Goal: Task Accomplishment & Management: Manage account settings

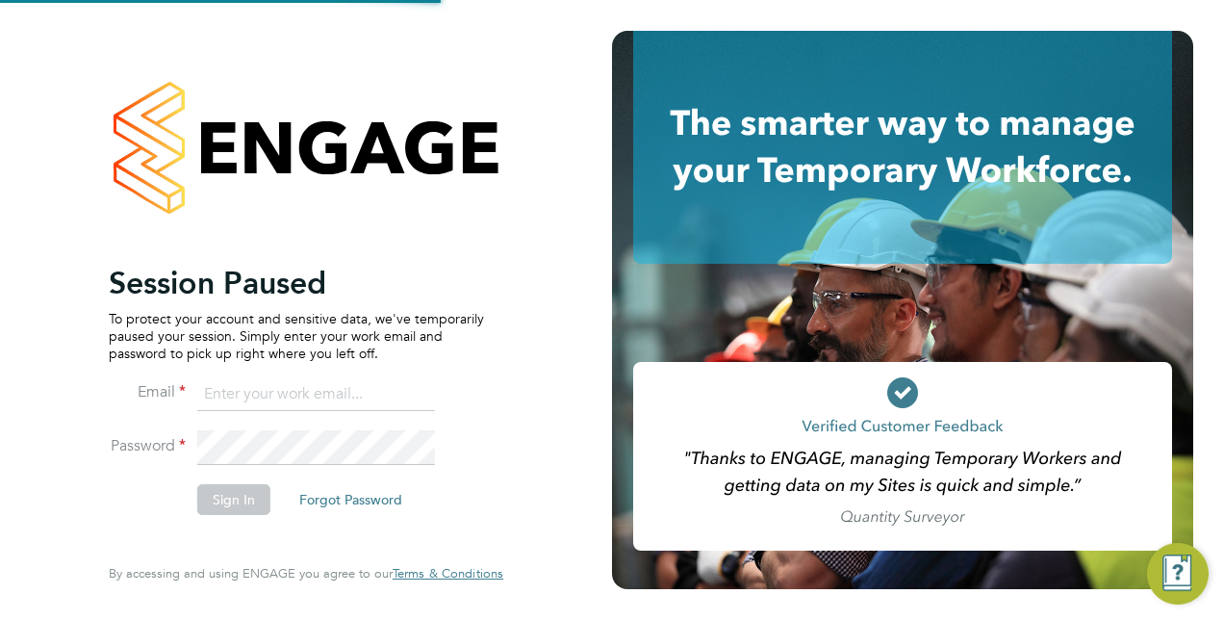
type input "[PERSON_NAME][EMAIL_ADDRESS][DOMAIN_NAME]"
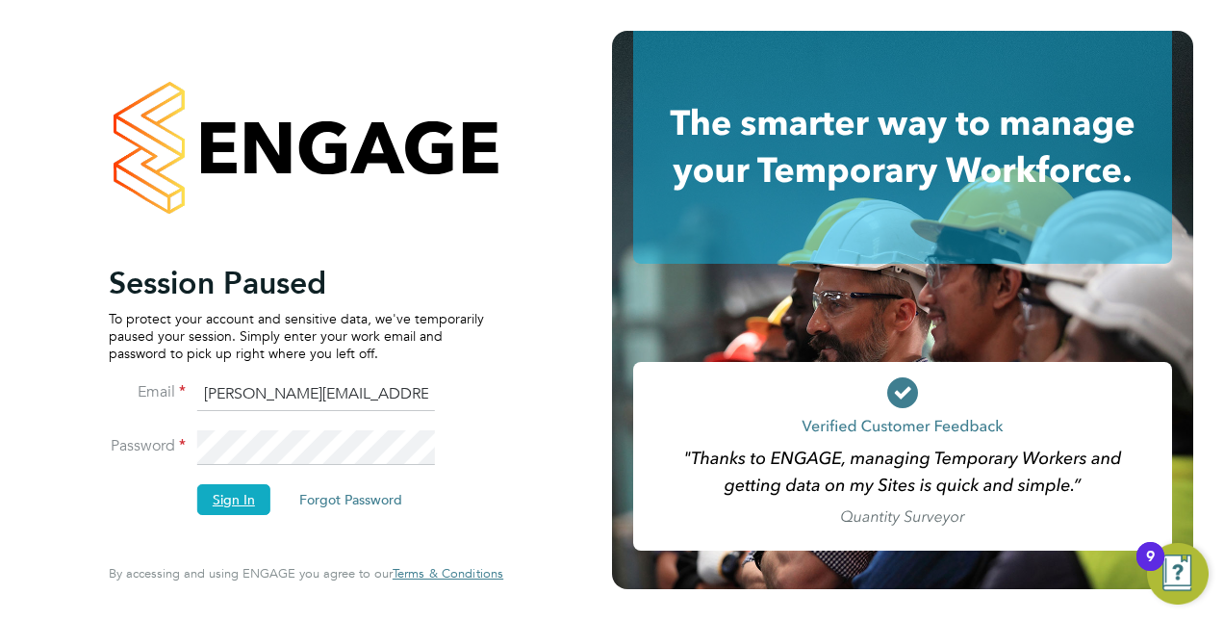
click at [247, 495] on button "Sign In" at bounding box center [233, 499] width 73 height 31
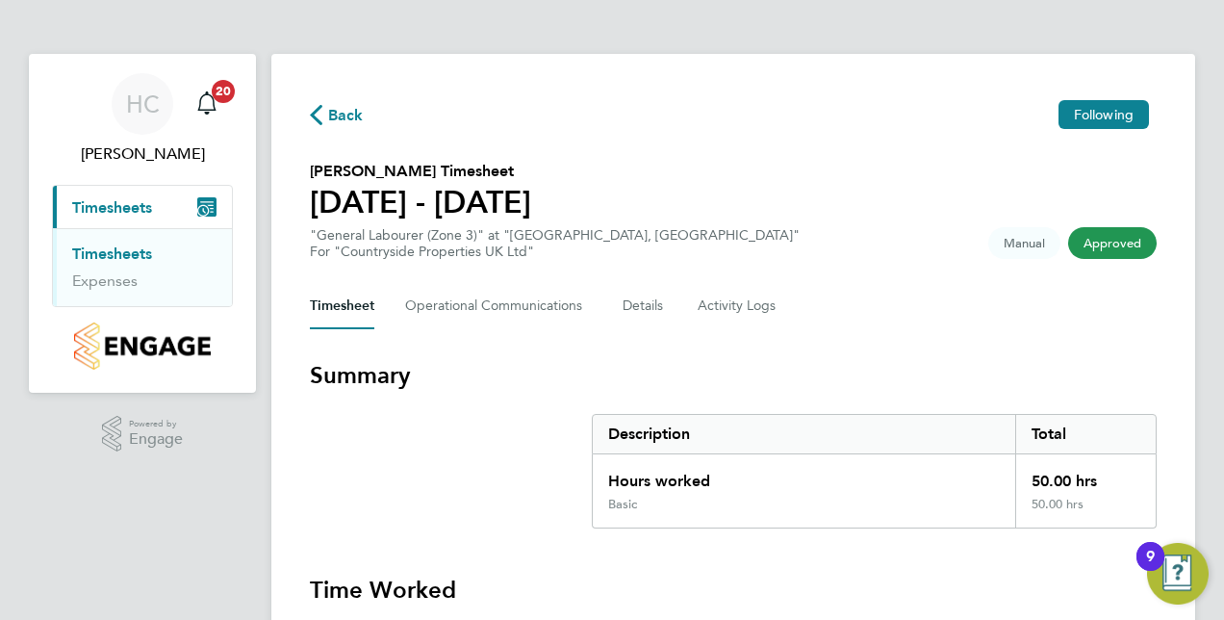
click at [119, 254] on link "Timesheets" at bounding box center [112, 253] width 80 height 18
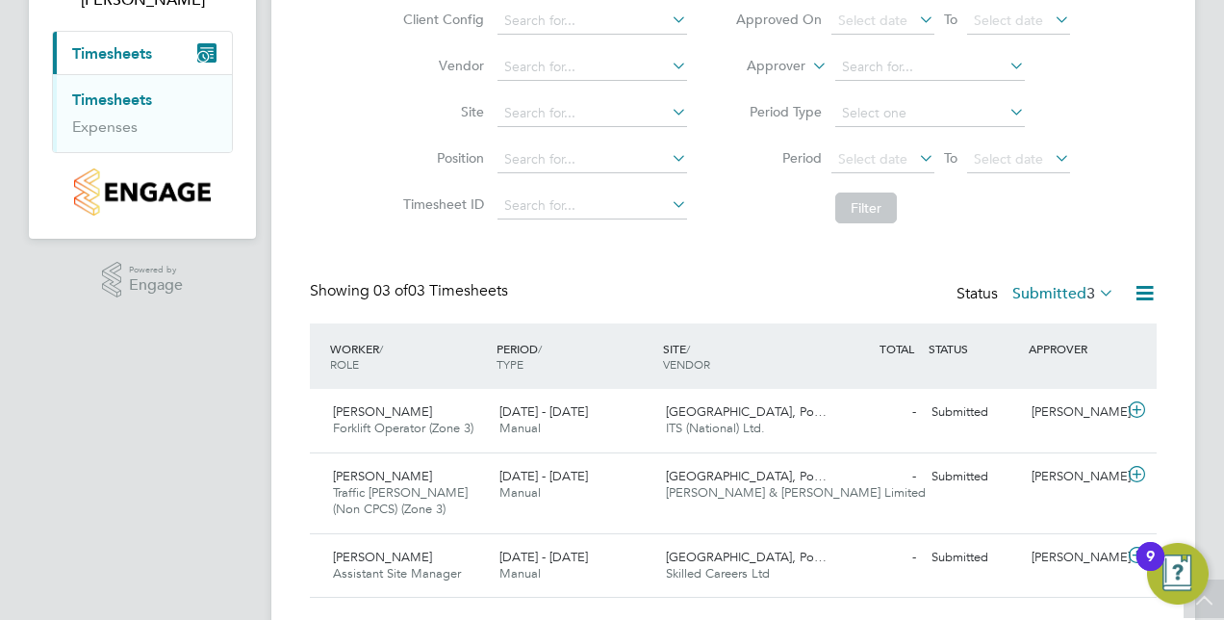
scroll to position [200, 0]
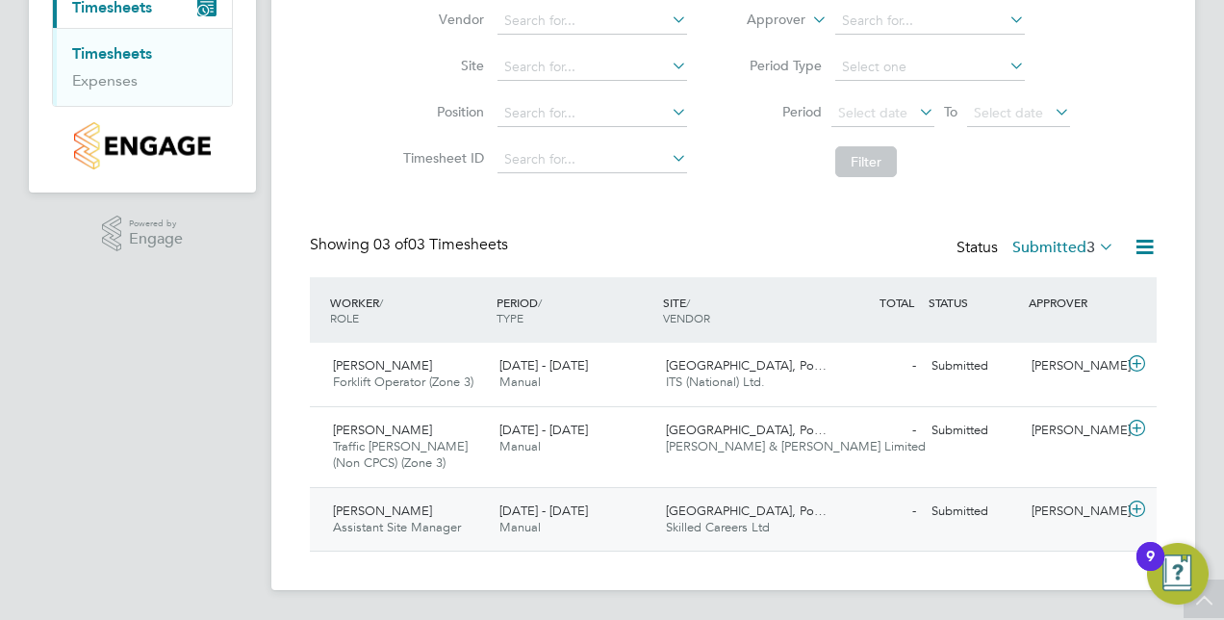
click at [375, 502] on span "Adam Wright" at bounding box center [382, 510] width 99 height 16
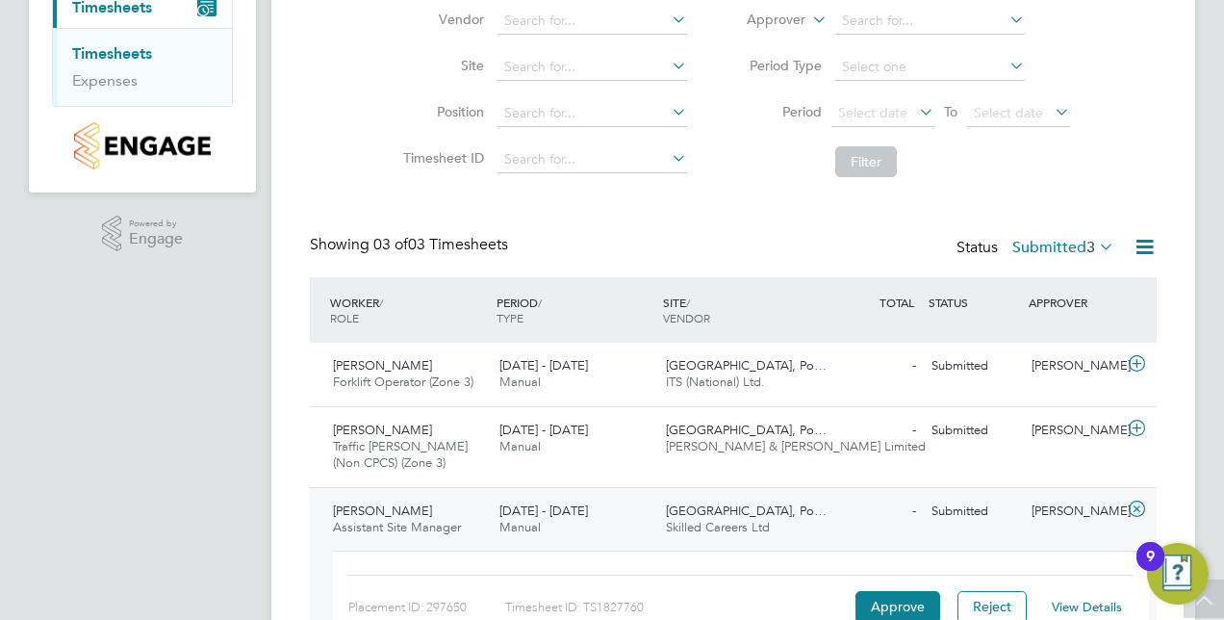
click at [1079, 602] on link "View Details" at bounding box center [1087, 607] width 70 height 16
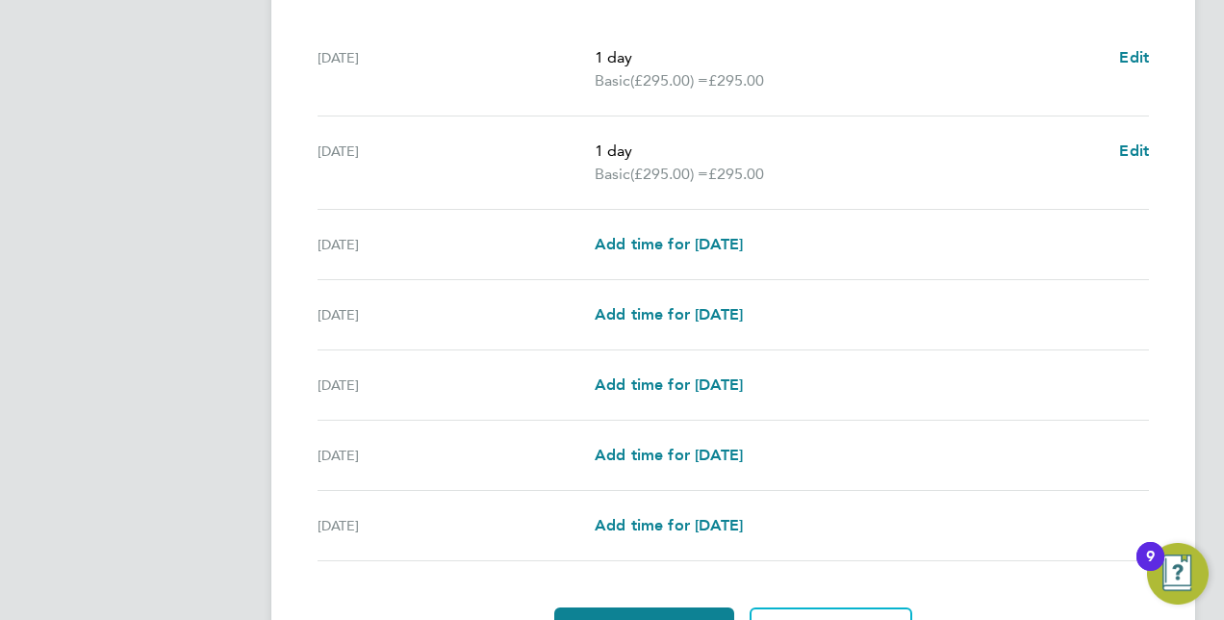
scroll to position [713, 0]
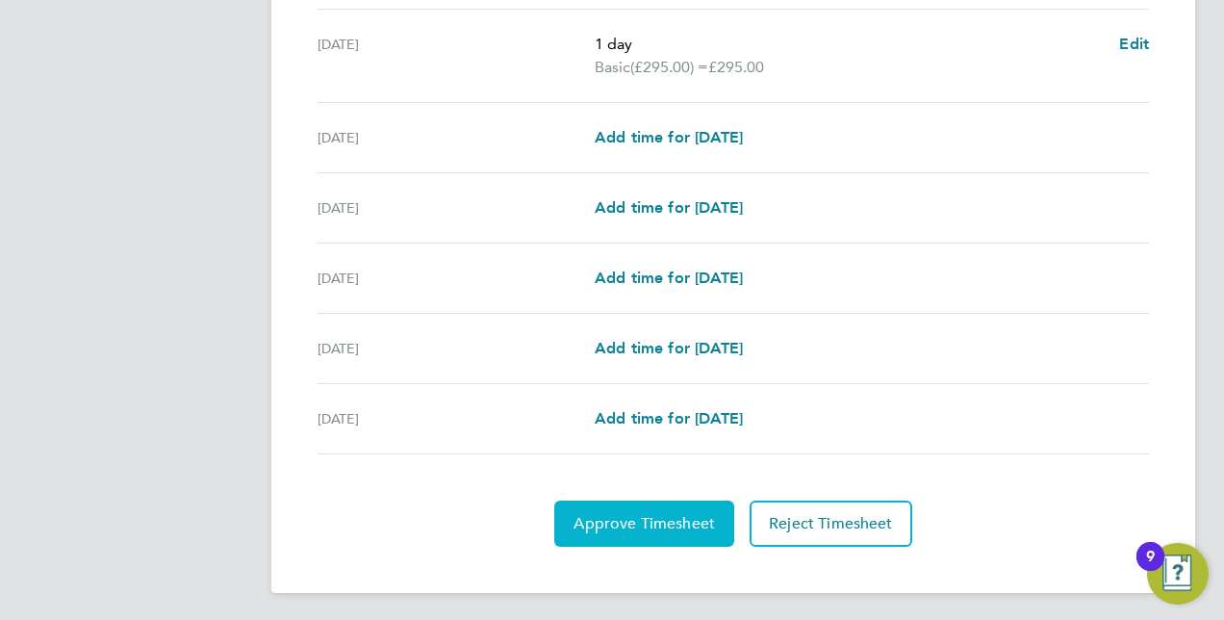
click at [652, 517] on span "Approve Timesheet" at bounding box center [644, 523] width 141 height 19
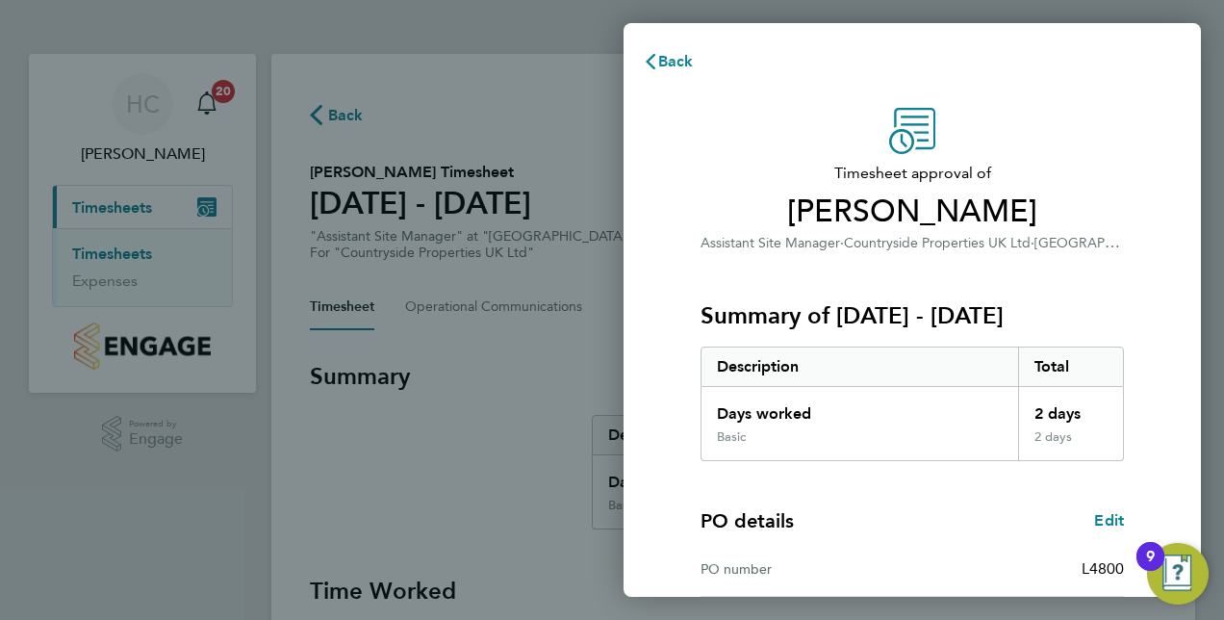
scroll to position [245, 0]
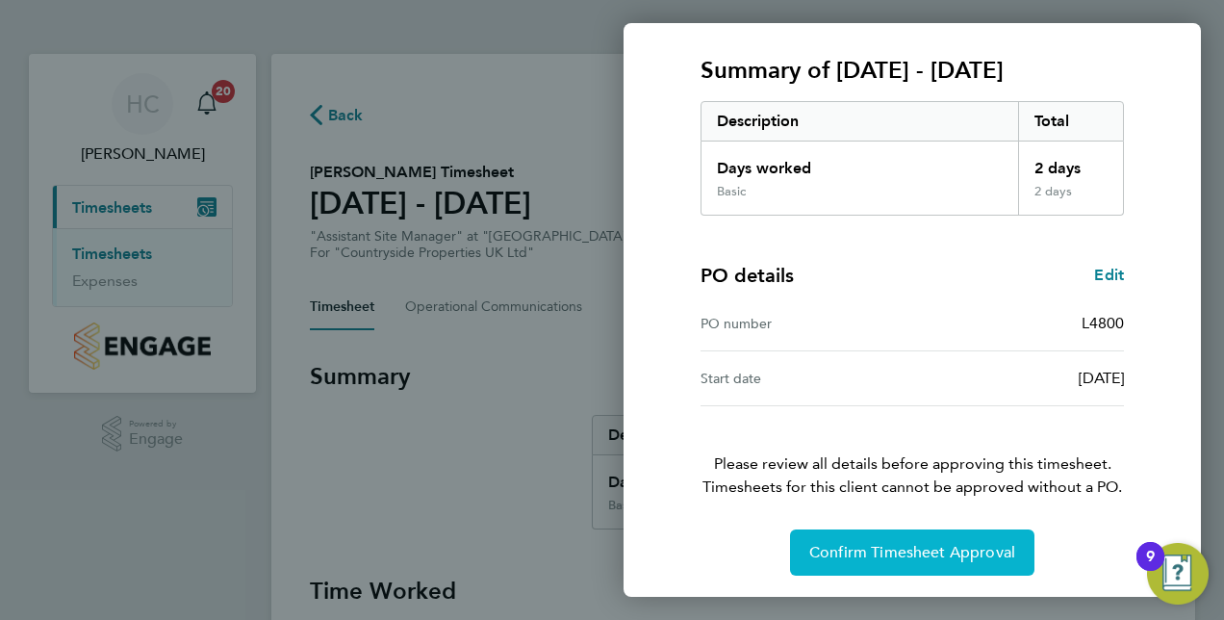
click at [893, 547] on span "Confirm Timesheet Approval" at bounding box center [912, 552] width 206 height 19
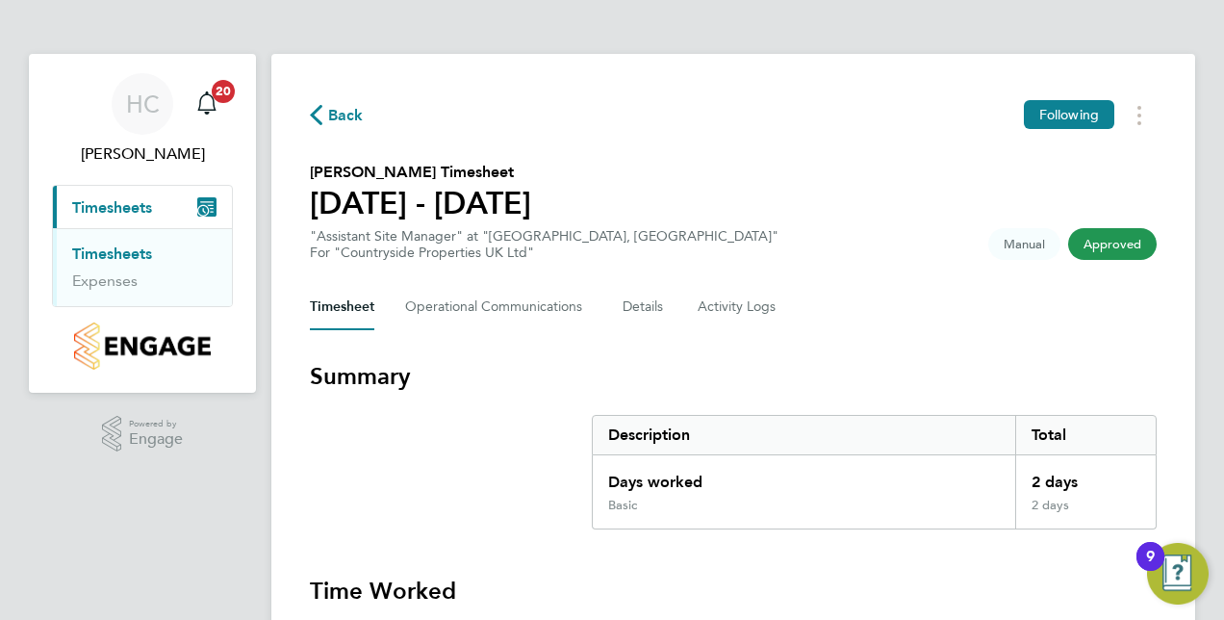
click at [109, 254] on link "Timesheets" at bounding box center [112, 253] width 80 height 18
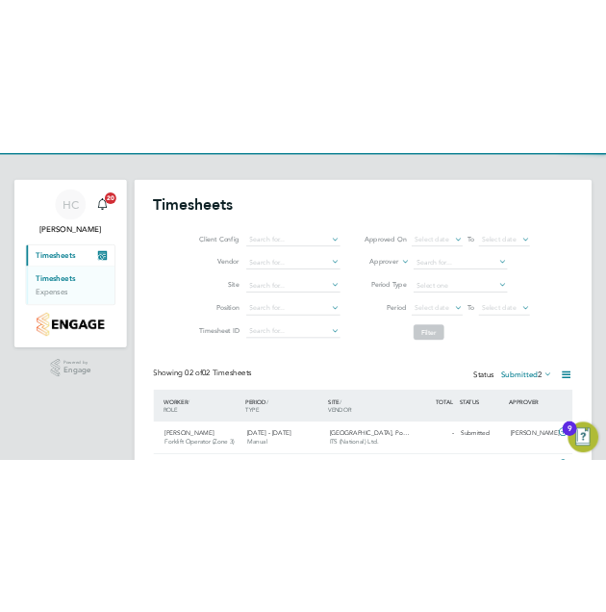
scroll to position [136, 0]
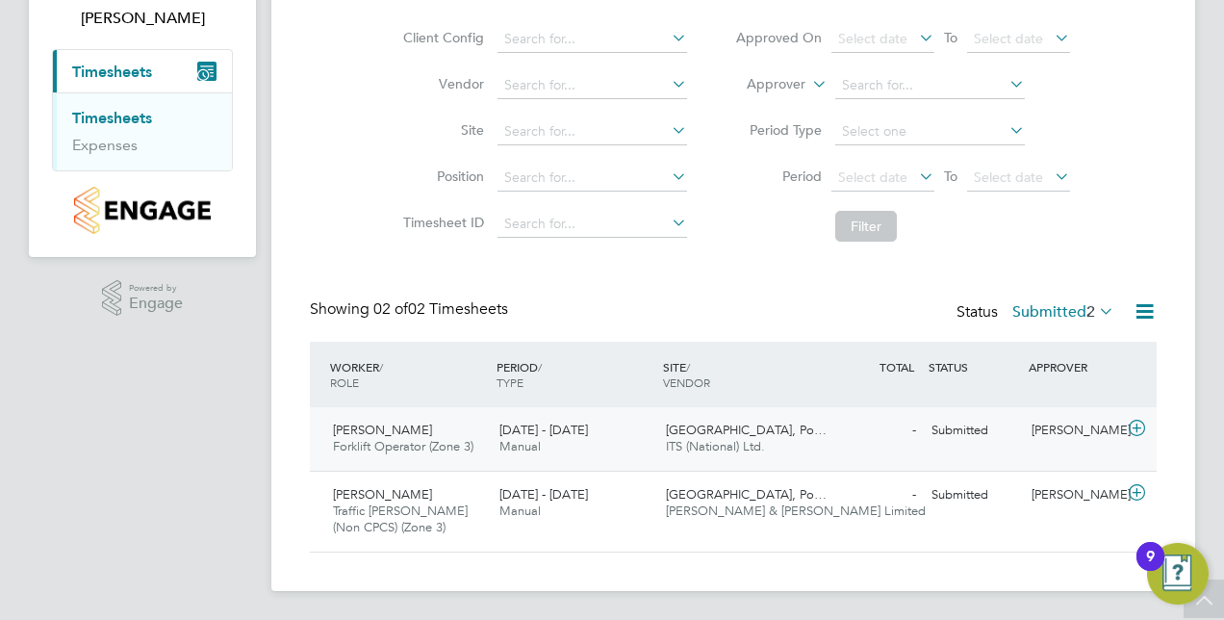
click at [383, 435] on span "David Evans" at bounding box center [382, 429] width 99 height 16
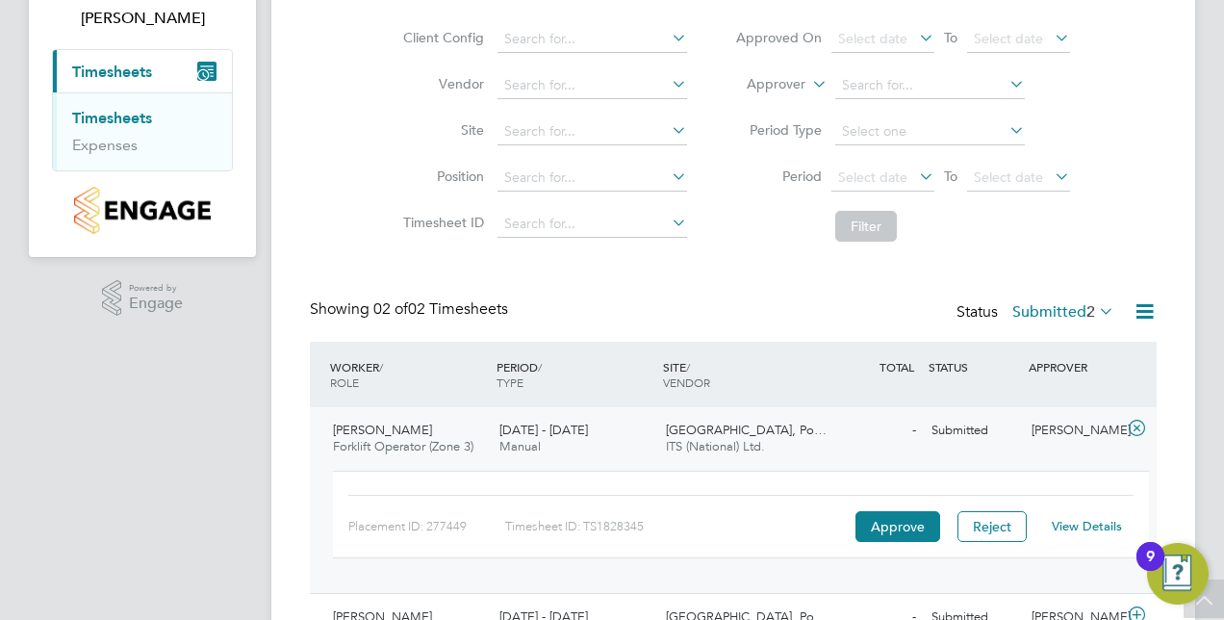
click at [1101, 522] on link "View Details" at bounding box center [1087, 526] width 70 height 16
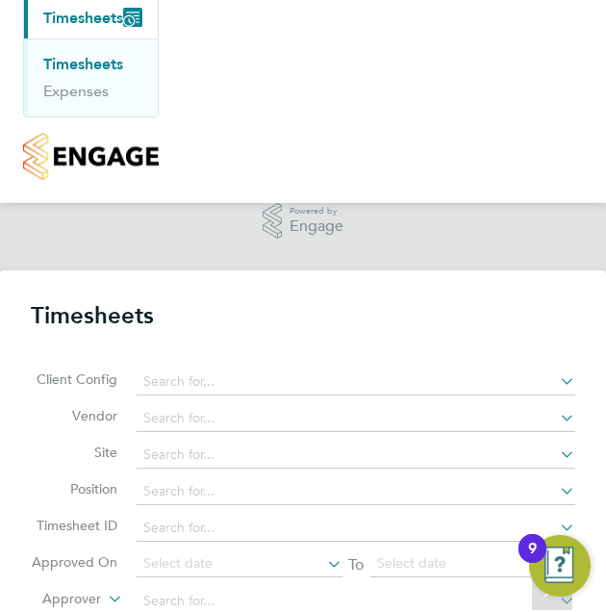
scroll to position [48, 106]
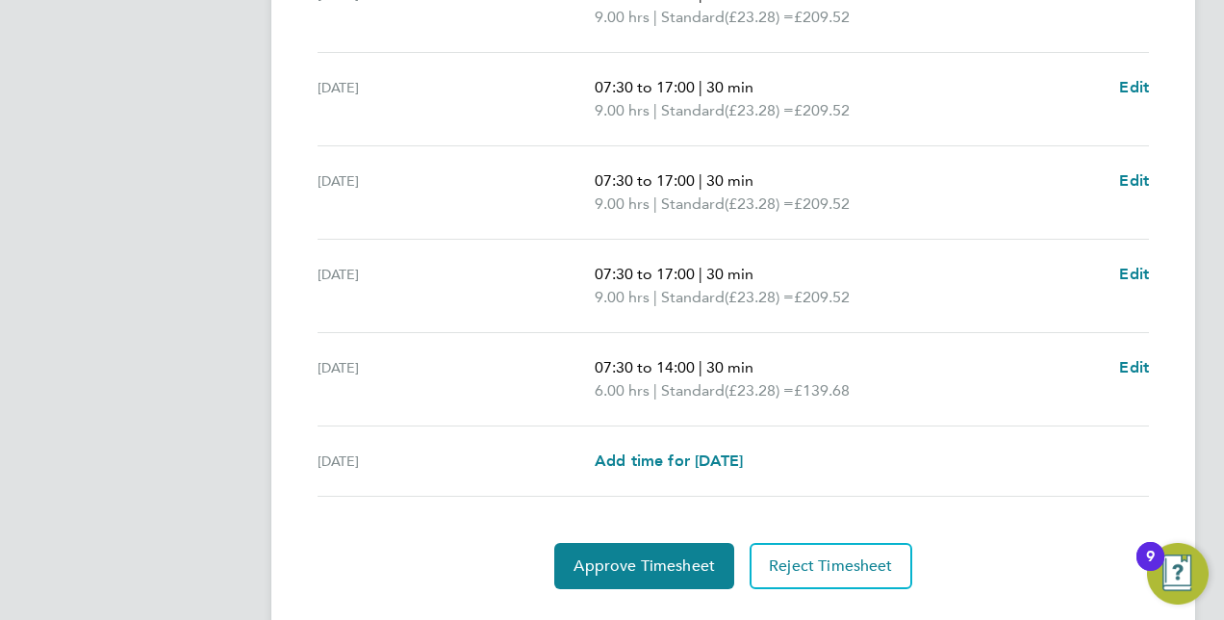
scroll to position [805, 0]
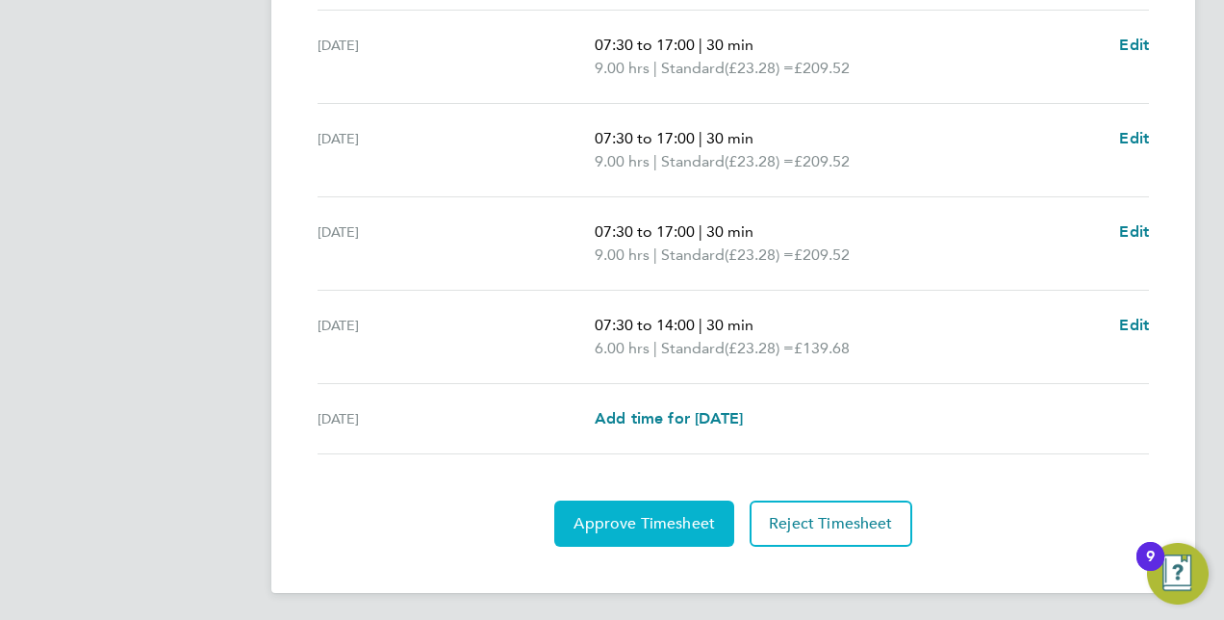
click at [645, 520] on span "Approve Timesheet" at bounding box center [644, 523] width 141 height 19
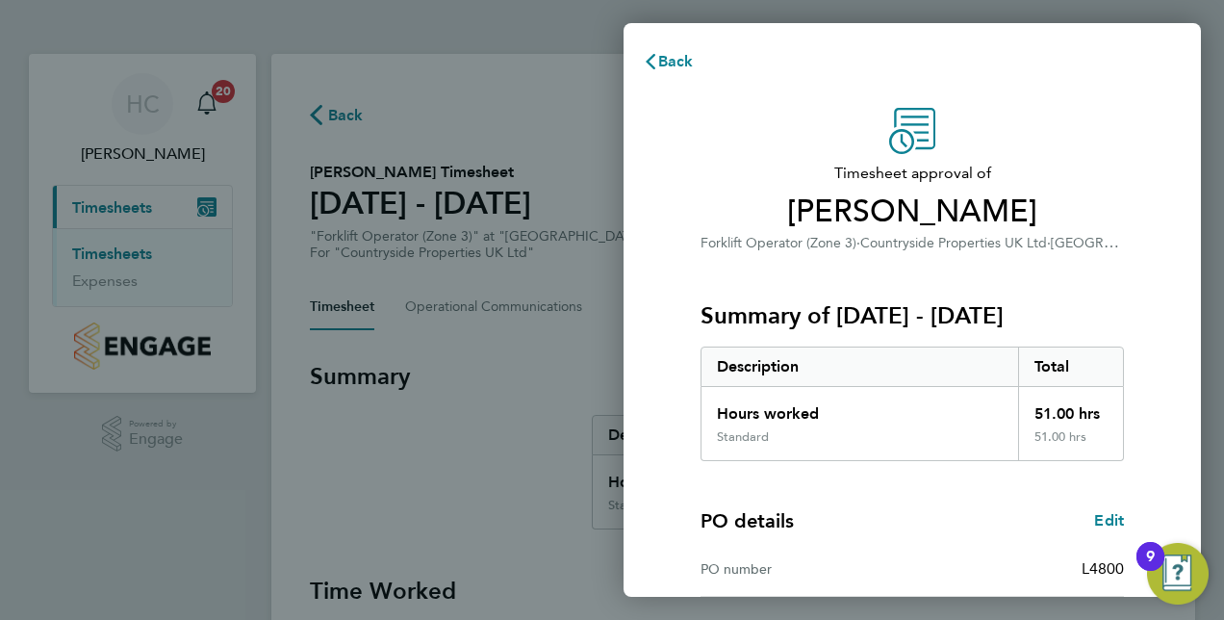
scroll to position [245, 0]
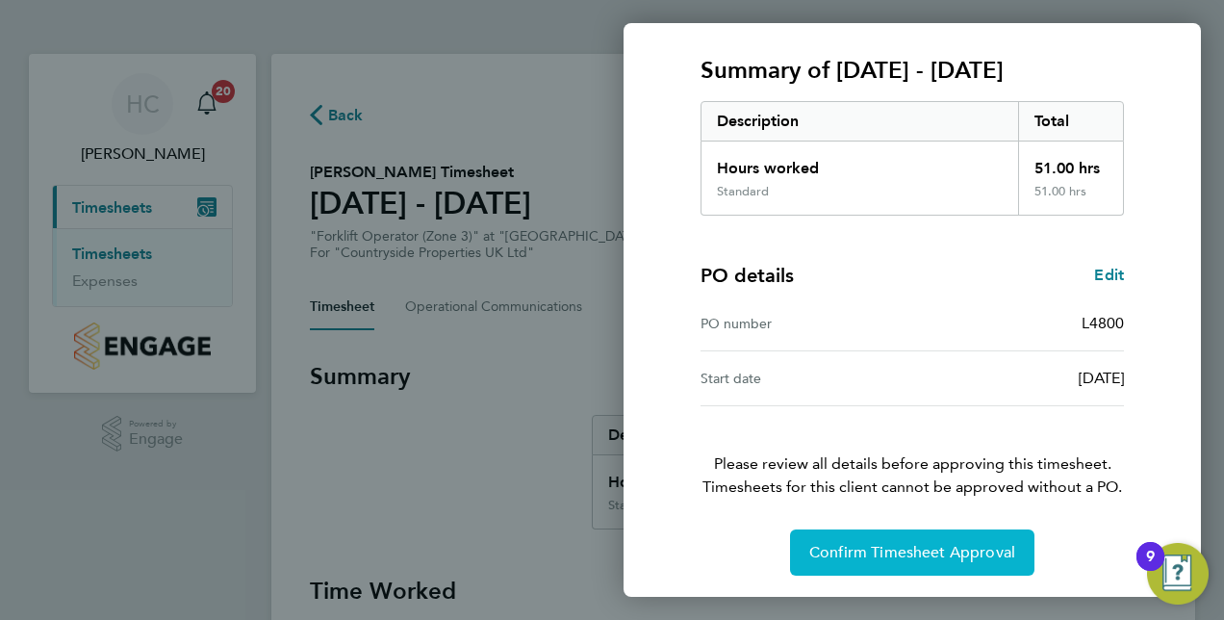
click at [835, 550] on span "Confirm Timesheet Approval" at bounding box center [912, 552] width 206 height 19
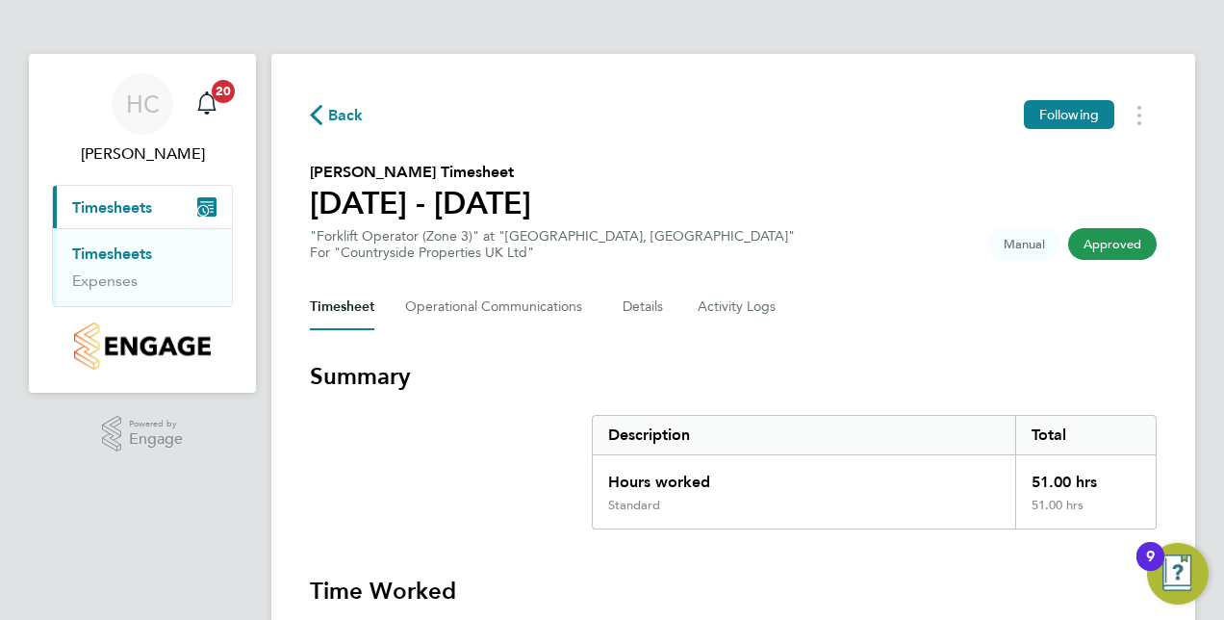
click at [108, 258] on link "Timesheets" at bounding box center [112, 253] width 80 height 18
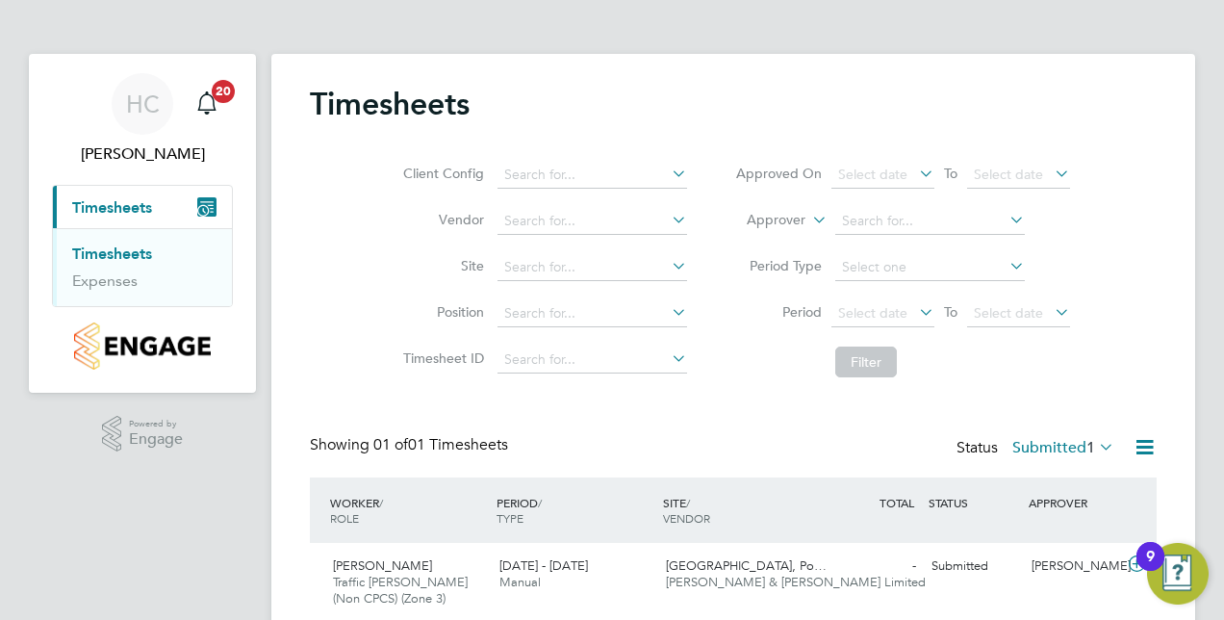
scroll to position [71, 0]
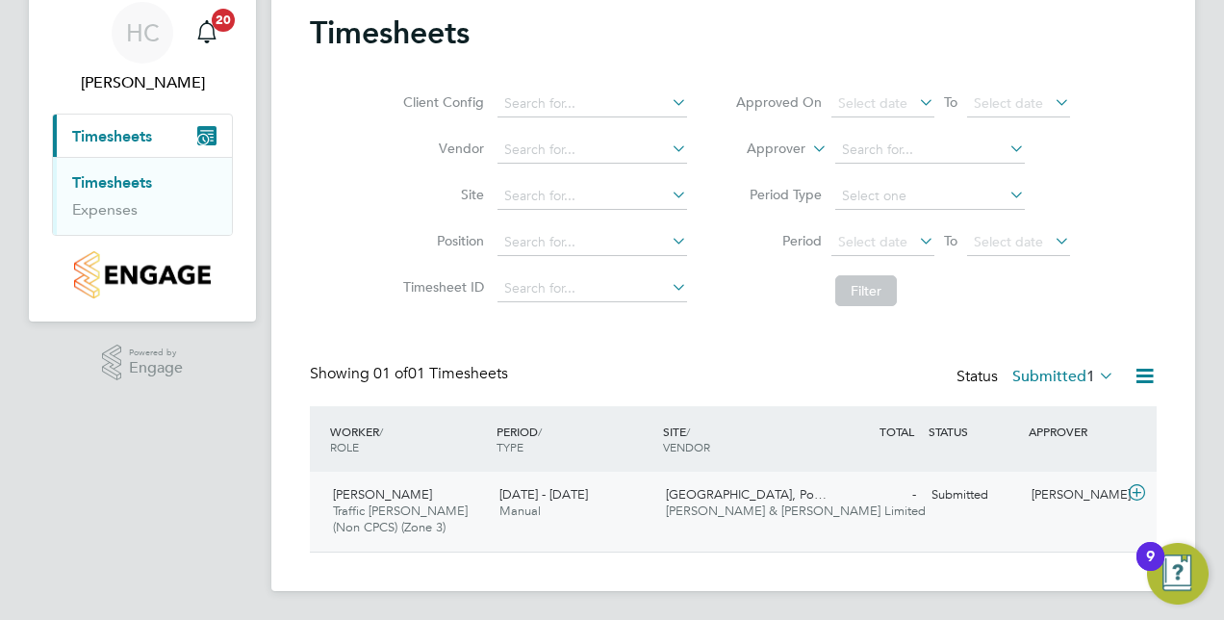
click at [355, 502] on span "Traffic [PERSON_NAME] (Non CPCS) (Zone 3)" at bounding box center [400, 518] width 135 height 33
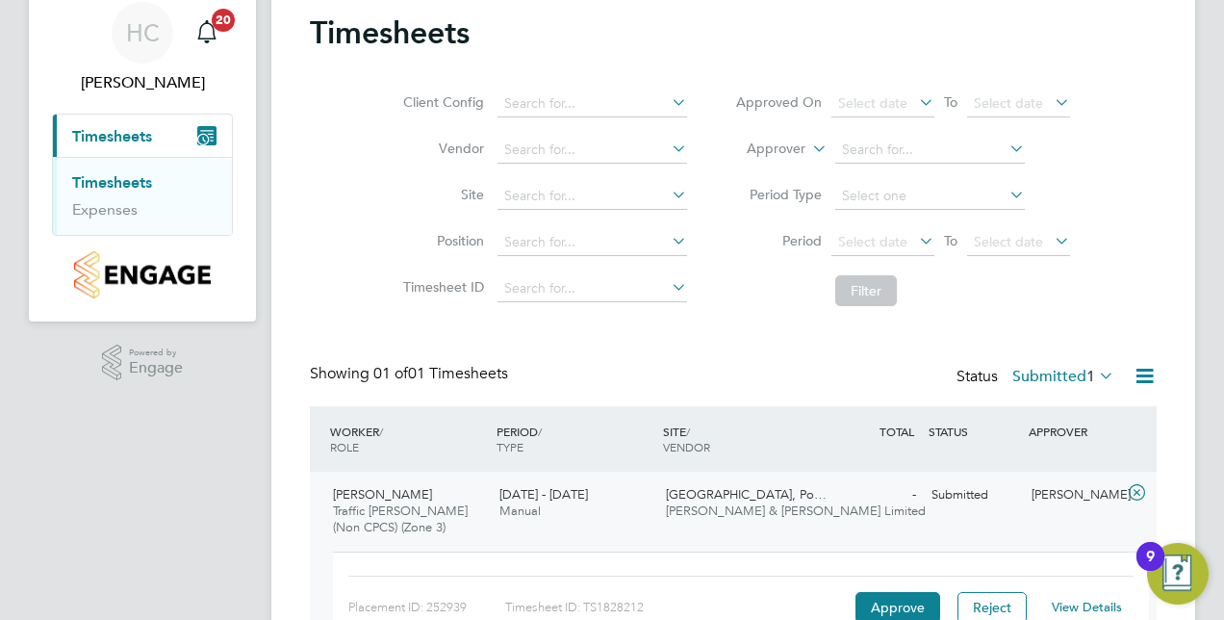
click at [1088, 603] on link "View Details" at bounding box center [1087, 607] width 70 height 16
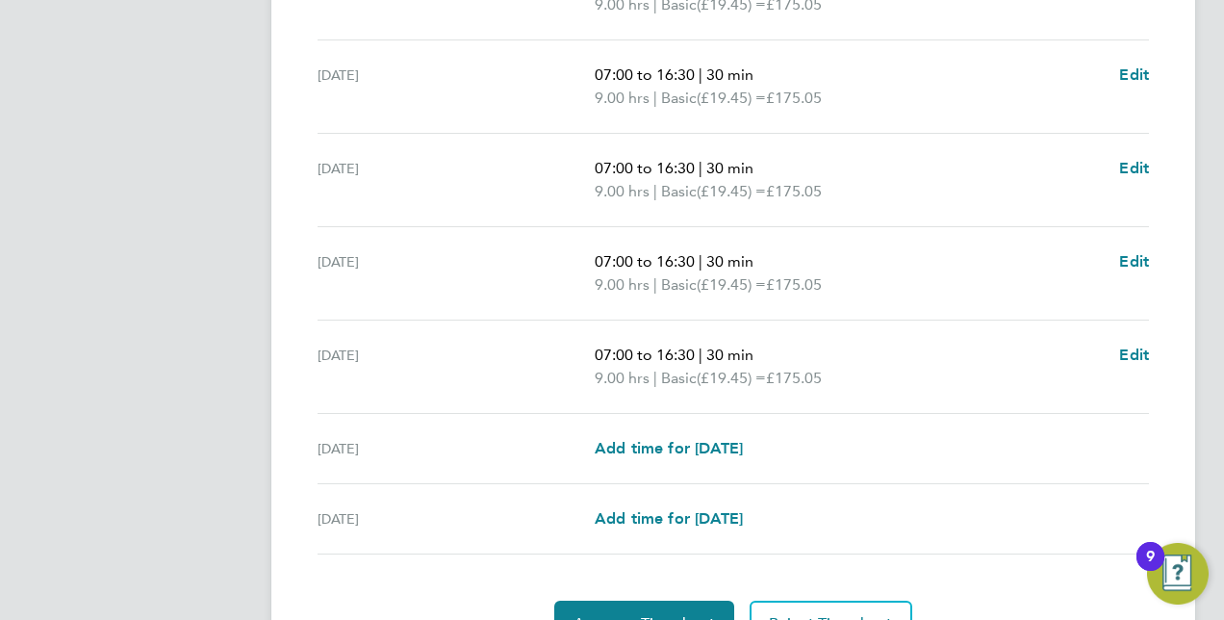
scroll to position [782, 0]
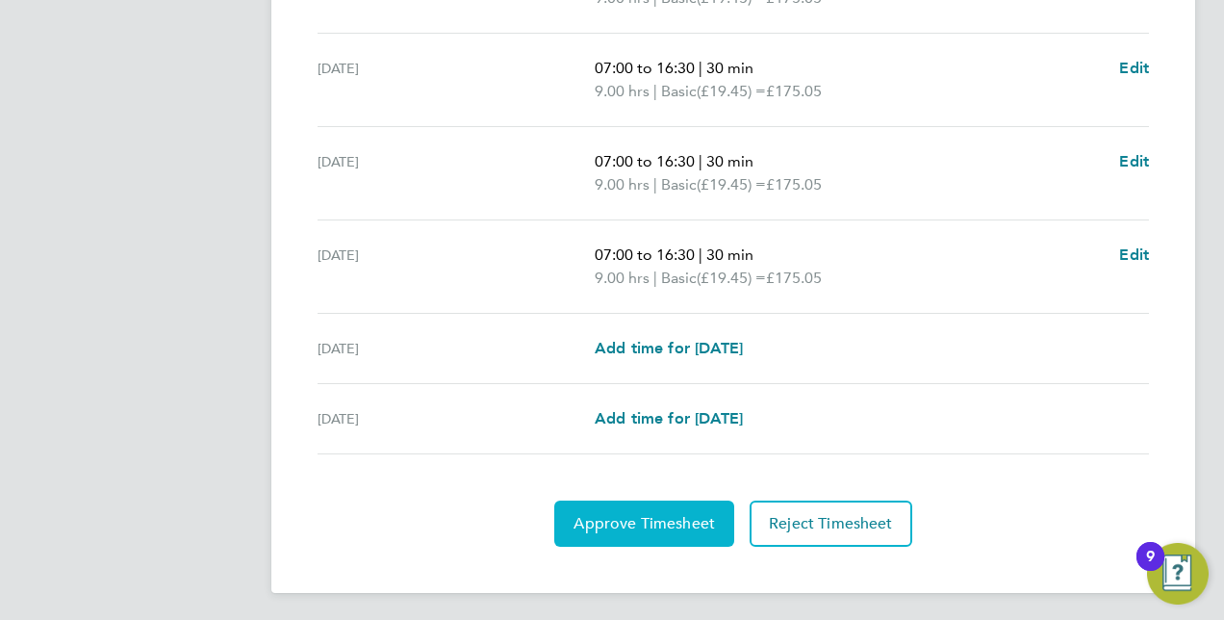
click at [645, 523] on span "Approve Timesheet" at bounding box center [644, 523] width 141 height 19
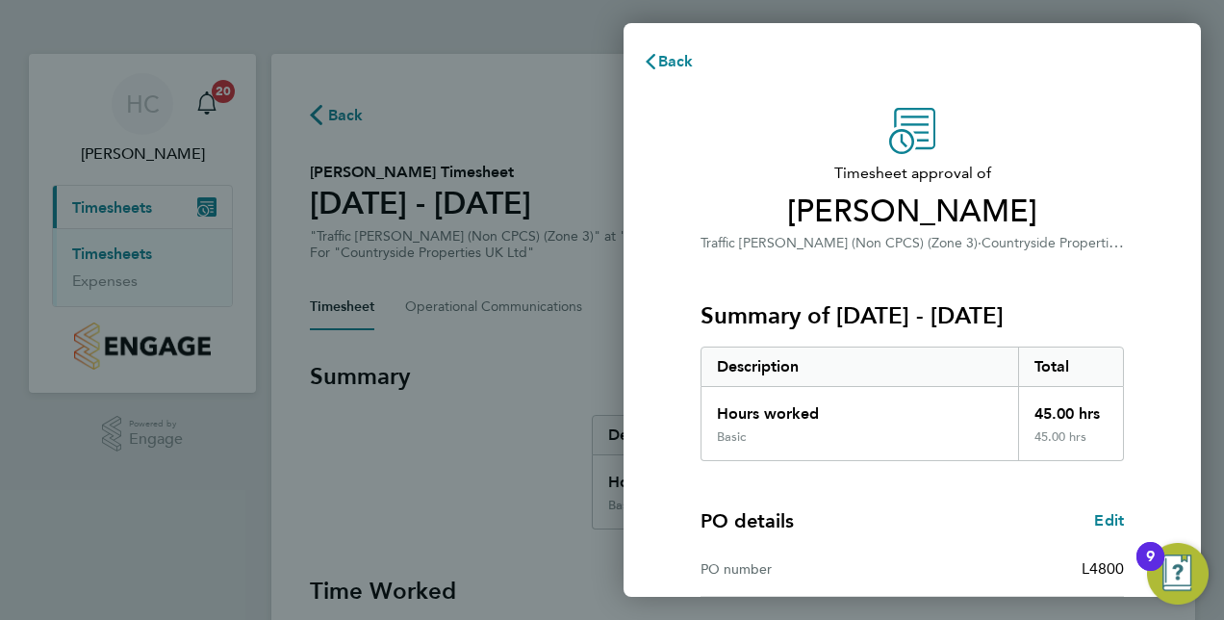
scroll to position [245, 0]
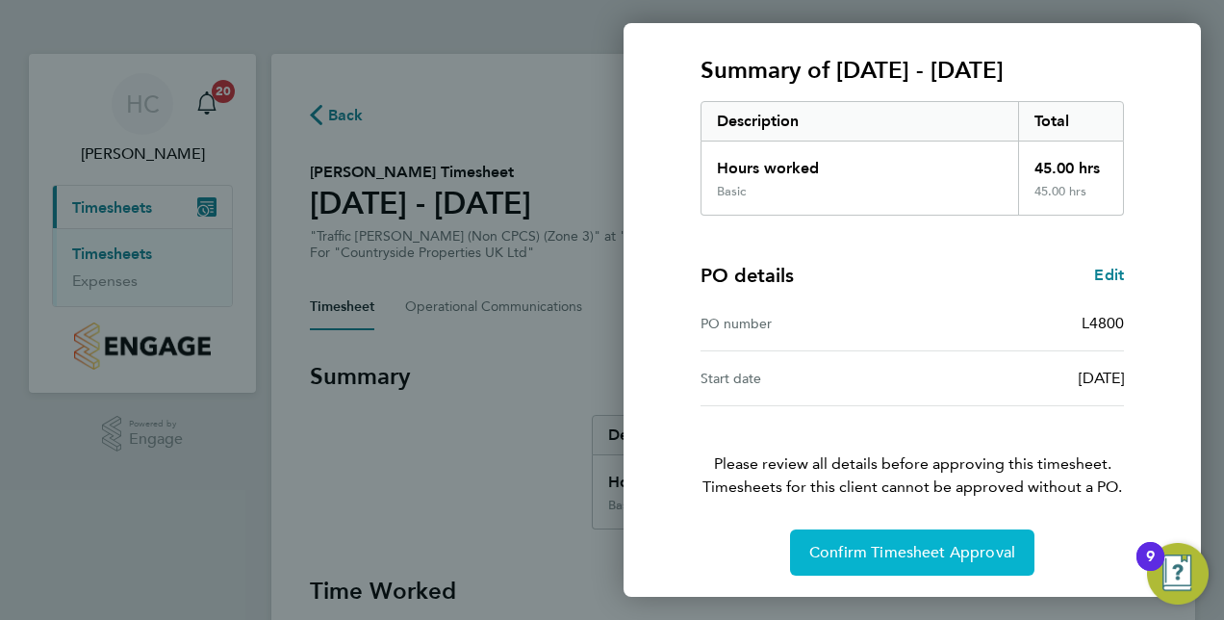
click at [878, 551] on span "Confirm Timesheet Approval" at bounding box center [912, 552] width 206 height 19
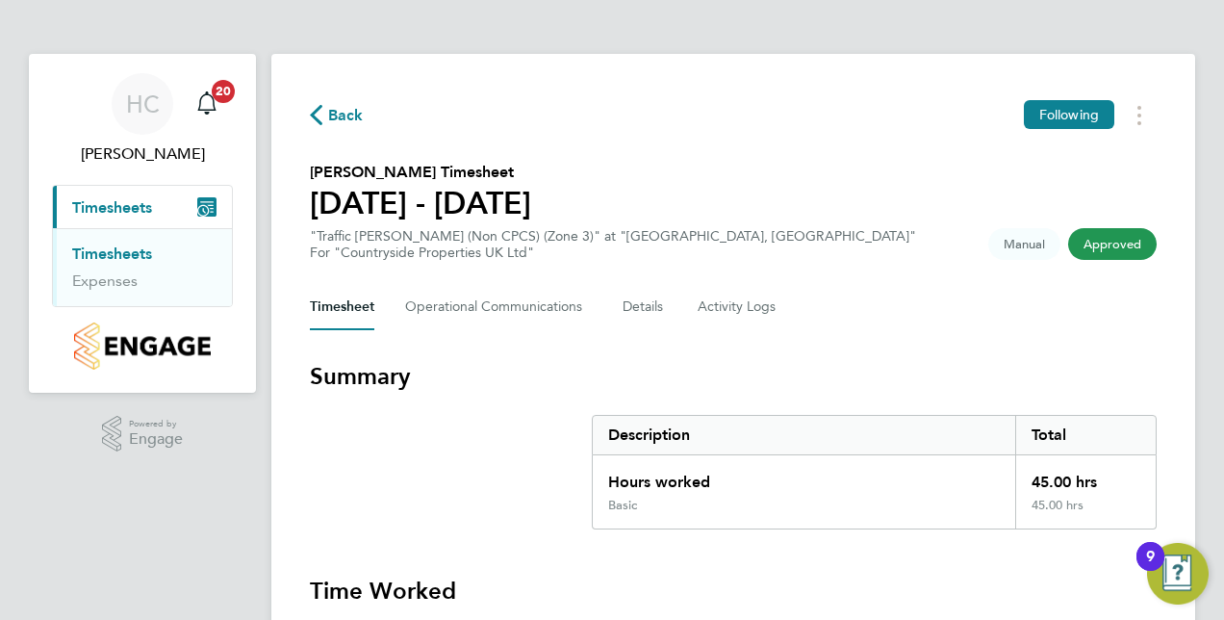
click at [109, 252] on link "Timesheets" at bounding box center [112, 253] width 80 height 18
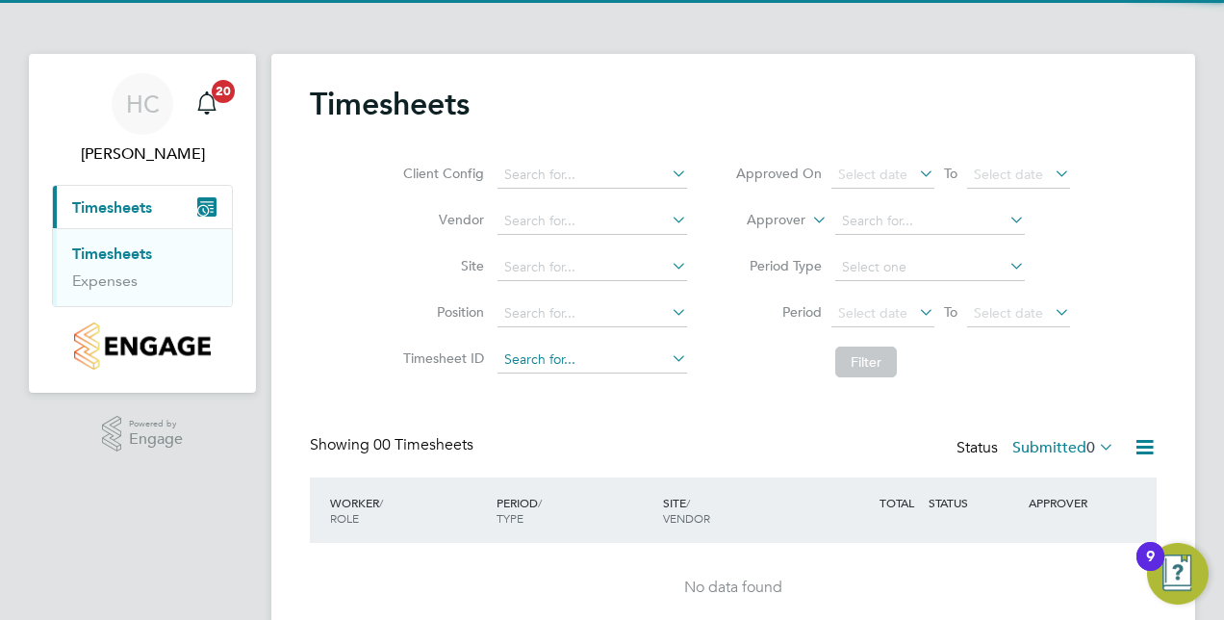
scroll to position [81, 0]
